Goal: Feedback & Contribution: Submit feedback/report problem

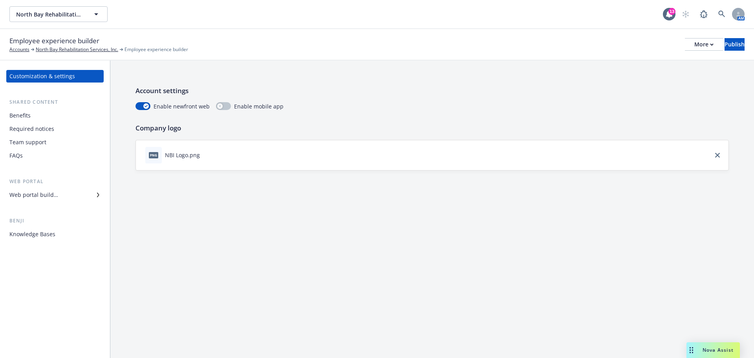
click at [50, 194] on div "Web portal builder" at bounding box center [33, 194] width 49 height 13
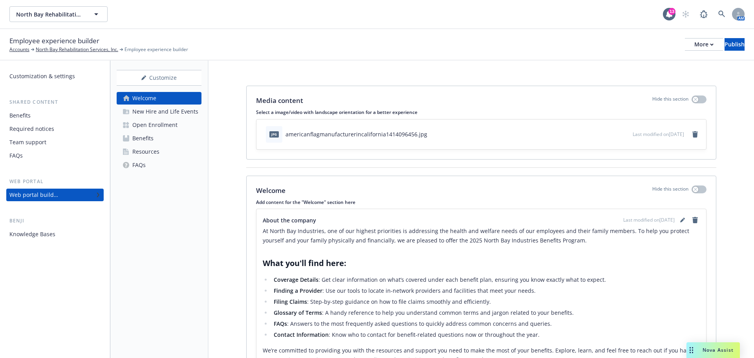
click at [157, 126] on div "Open Enrollment" at bounding box center [154, 125] width 45 height 13
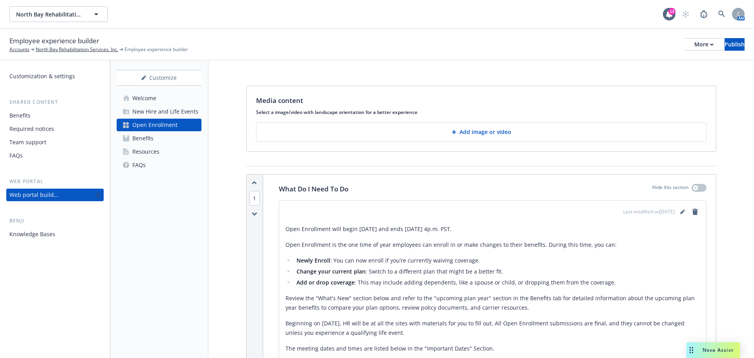
scroll to position [1688, 0]
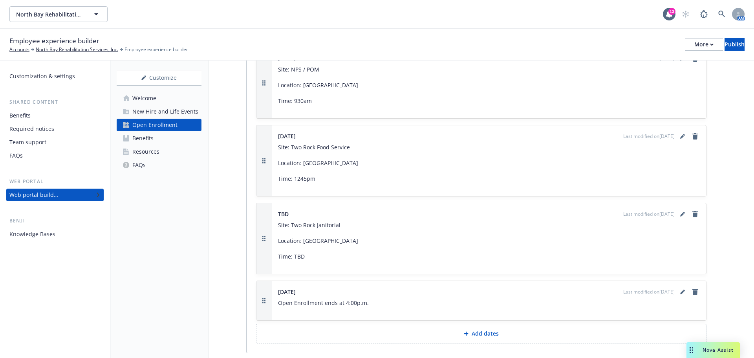
click at [725, 352] on span "Nova Assist" at bounding box center [717, 349] width 31 height 7
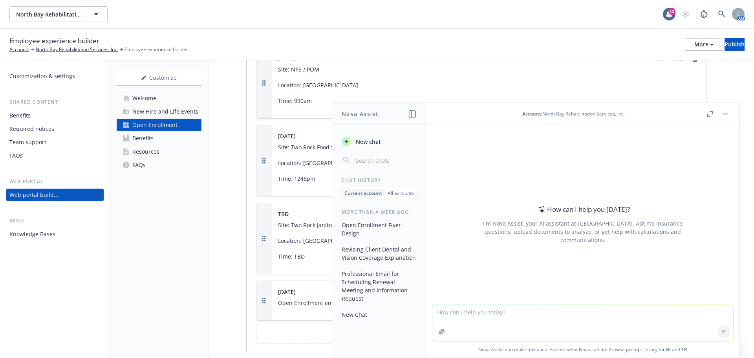
click at [436, 313] on textarea at bounding box center [582, 323] width 301 height 36
paste textarea "We are working on the OE Flyers and website, but we cannot complete the updates…"
type textarea "Please revise in a concise and professional matter: We are working on the OE Fl…"
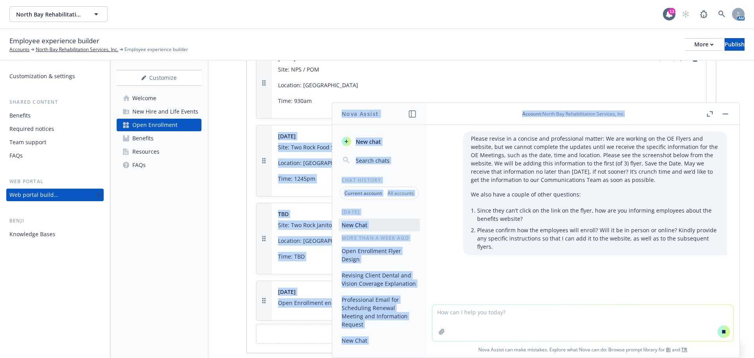
drag, startPoint x: 645, startPoint y: 116, endPoint x: 254, endPoint y: 143, distance: 391.2
click at [254, 143] on body "North Bay Rehabilitation Services, Inc. North Bay Rehabilitation Services, Inc.…" at bounding box center [377, 179] width 754 height 358
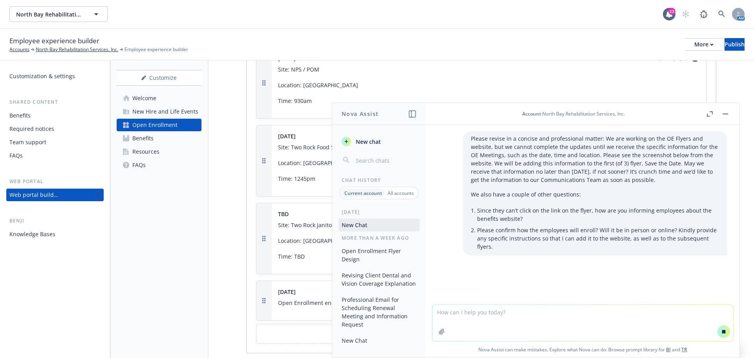
click at [479, 59] on div "Employee experience builder Accounts North Bay Rehabilitation Services, Inc. Em…" at bounding box center [377, 44] width 754 height 31
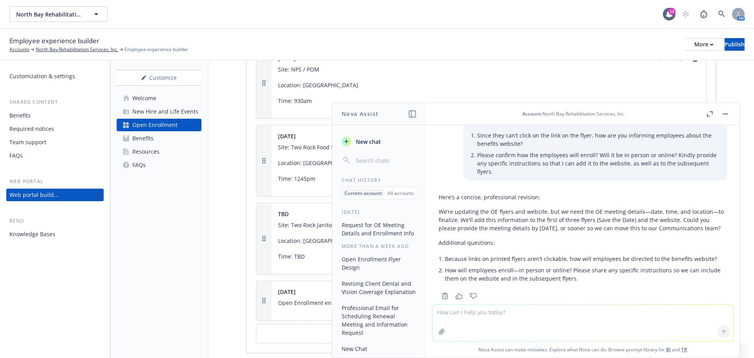
scroll to position [91, 0]
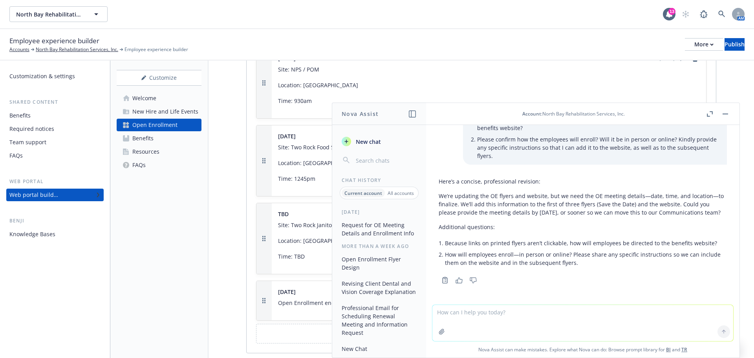
click at [535, 204] on p "We’re updating the OE flyers and website, but we need the OE meeting details—da…" at bounding box center [583, 204] width 288 height 25
click at [536, 206] on p "We’re updating the OE flyers and website, but we need the OE meeting details—da…" at bounding box center [583, 204] width 288 height 25
click at [437, 310] on textarea at bounding box center [582, 323] width 301 height 36
type textarea "Another version please, especially the first paragraph."
click at [718, 334] on button at bounding box center [723, 331] width 13 height 13
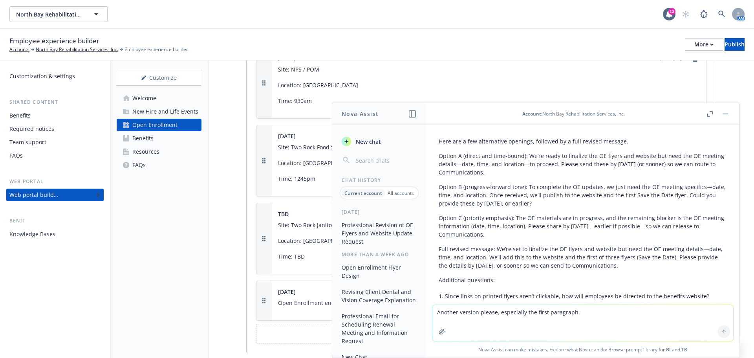
scroll to position [289, 0]
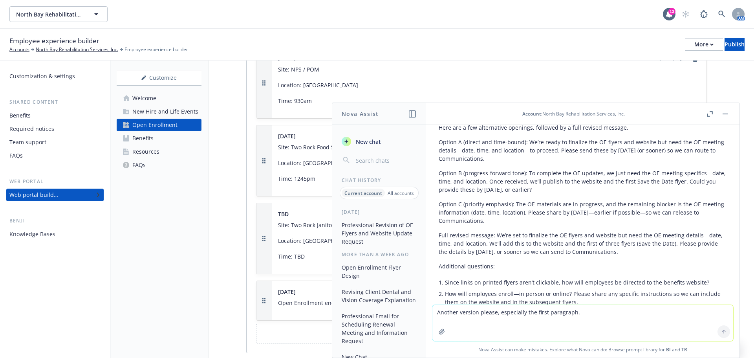
click at [529, 305] on textarea "Another version please, especially the first paragraph." at bounding box center [582, 323] width 301 height 36
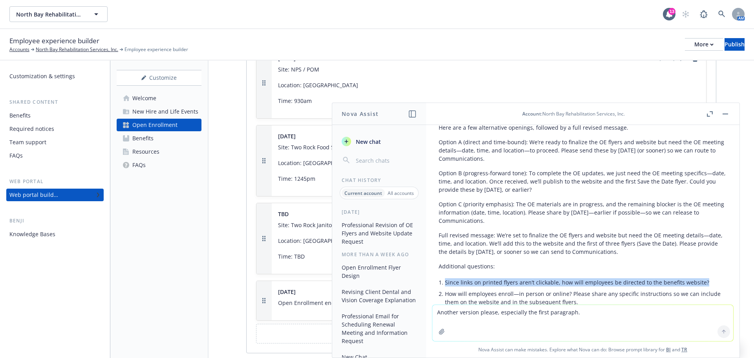
drag, startPoint x: 446, startPoint y: 283, endPoint x: 702, endPoint y: 285, distance: 256.4
click at [702, 285] on li "Since links on printed flyers aren’t clickable, how will employees be directed …" at bounding box center [586, 281] width 282 height 11
copy li "Since links on printed flyers aren’t clickable, how will employees be directed …"
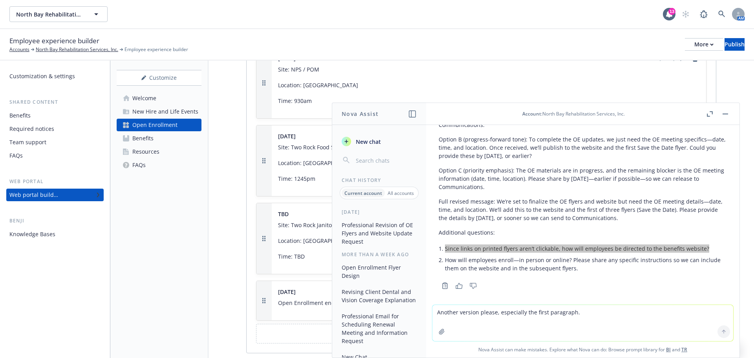
scroll to position [329, 0]
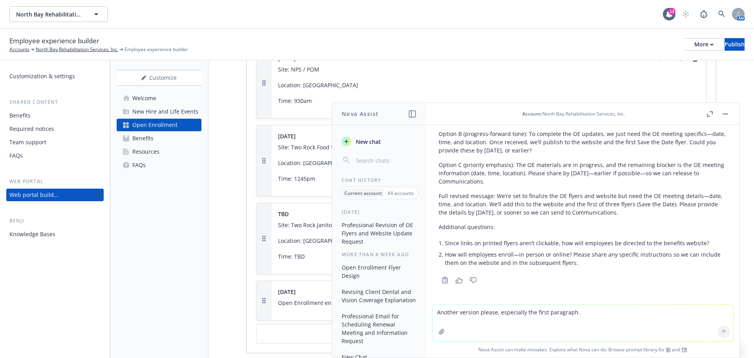
click at [513, 271] on div "Here are a few alternative openings, followed by a full revised message. Option…" at bounding box center [583, 183] width 288 height 205
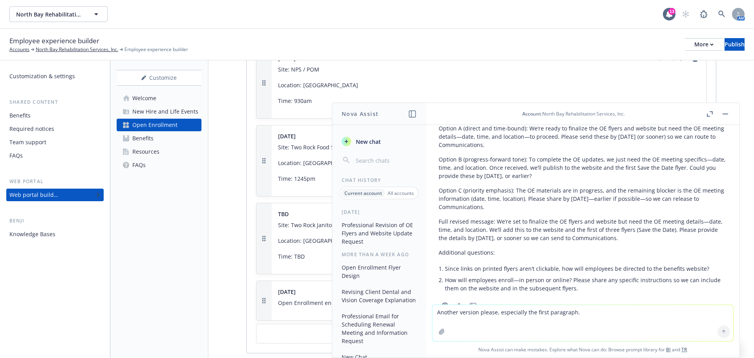
scroll to position [289, 0]
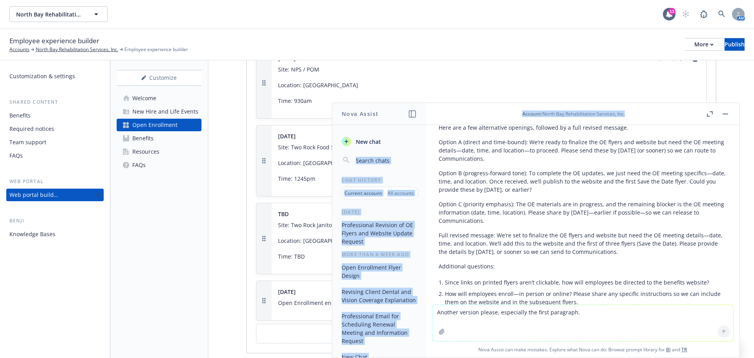
drag, startPoint x: 634, startPoint y: 115, endPoint x: 462, endPoint y: 140, distance: 174.2
click at [450, 146] on div "Account : North Bay Rehabilitation Services, Inc. Please revise in a concise an…" at bounding box center [582, 230] width 313 height 254
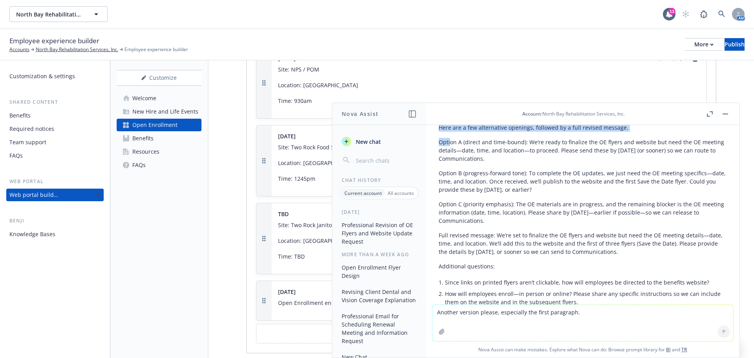
click at [677, 113] on div "Account : North Bay Rehabilitation Services, Inc." at bounding box center [573, 113] width 263 height 7
drag, startPoint x: 681, startPoint y: 112, endPoint x: 681, endPoint y: 122, distance: 10.2
click at [681, 122] on header "Account : North Bay Rehabilitation Services, Inc." at bounding box center [582, 114] width 313 height 22
click at [724, 112] on button "button" at bounding box center [724, 113] width 9 height 9
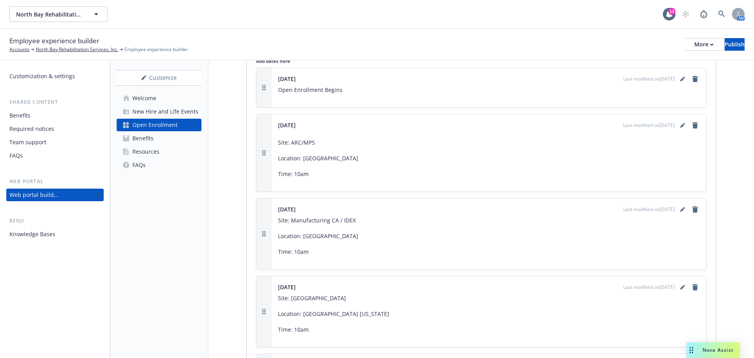
scroll to position [825, 0]
